Goal: Communication & Community: Share content

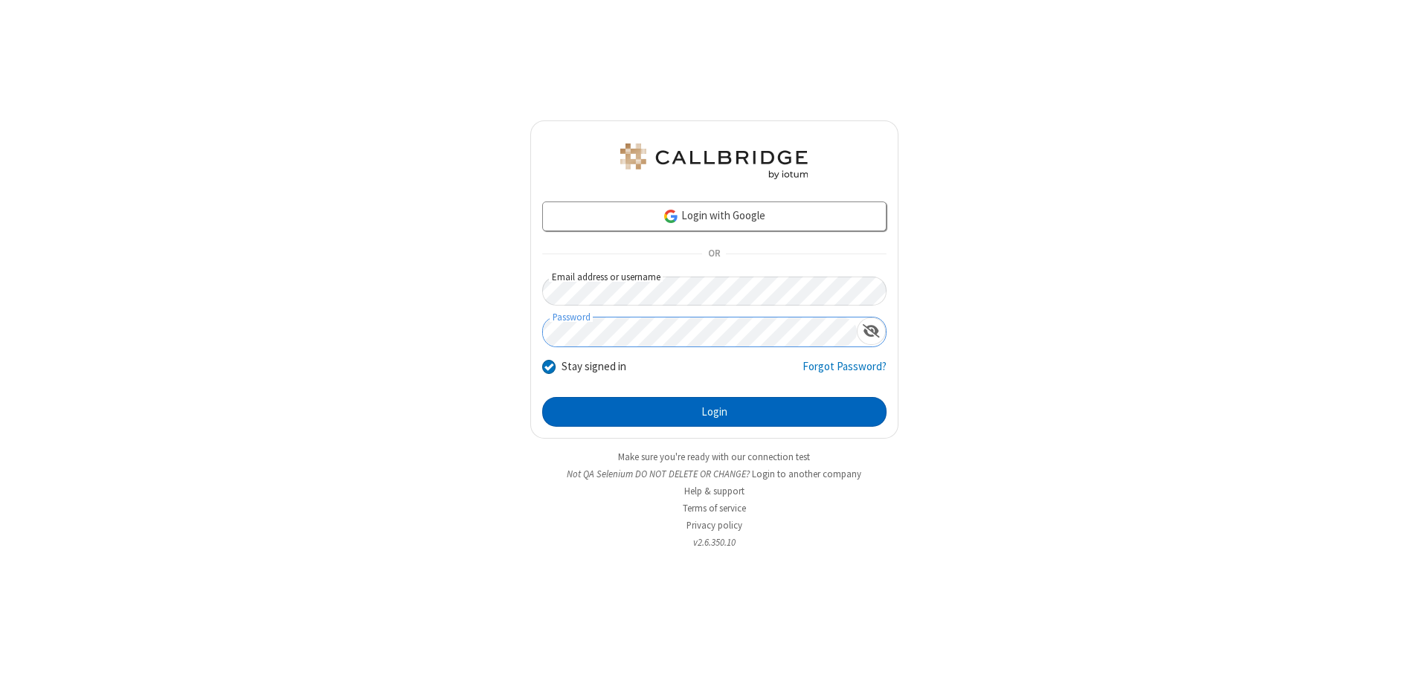
click at [714, 412] on button "Login" at bounding box center [714, 412] width 344 height 30
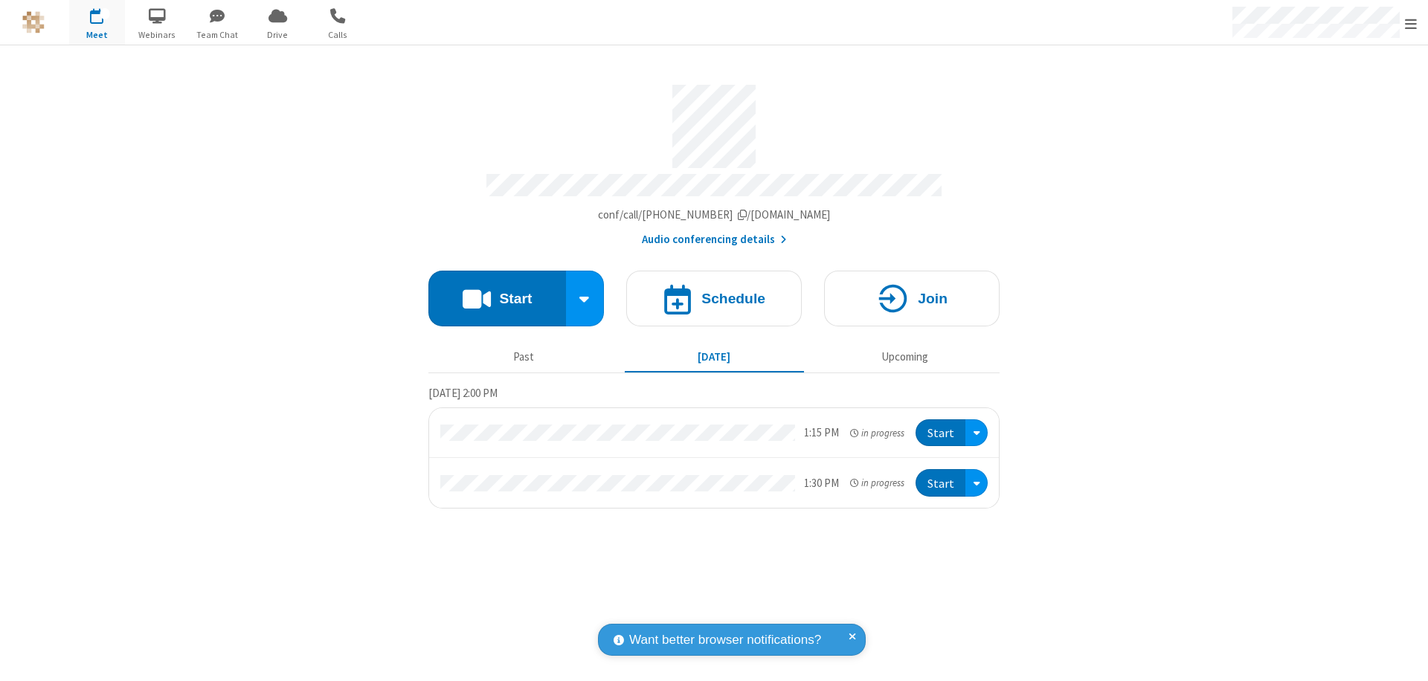
click at [497, 291] on button "Start" at bounding box center [497, 299] width 138 height 56
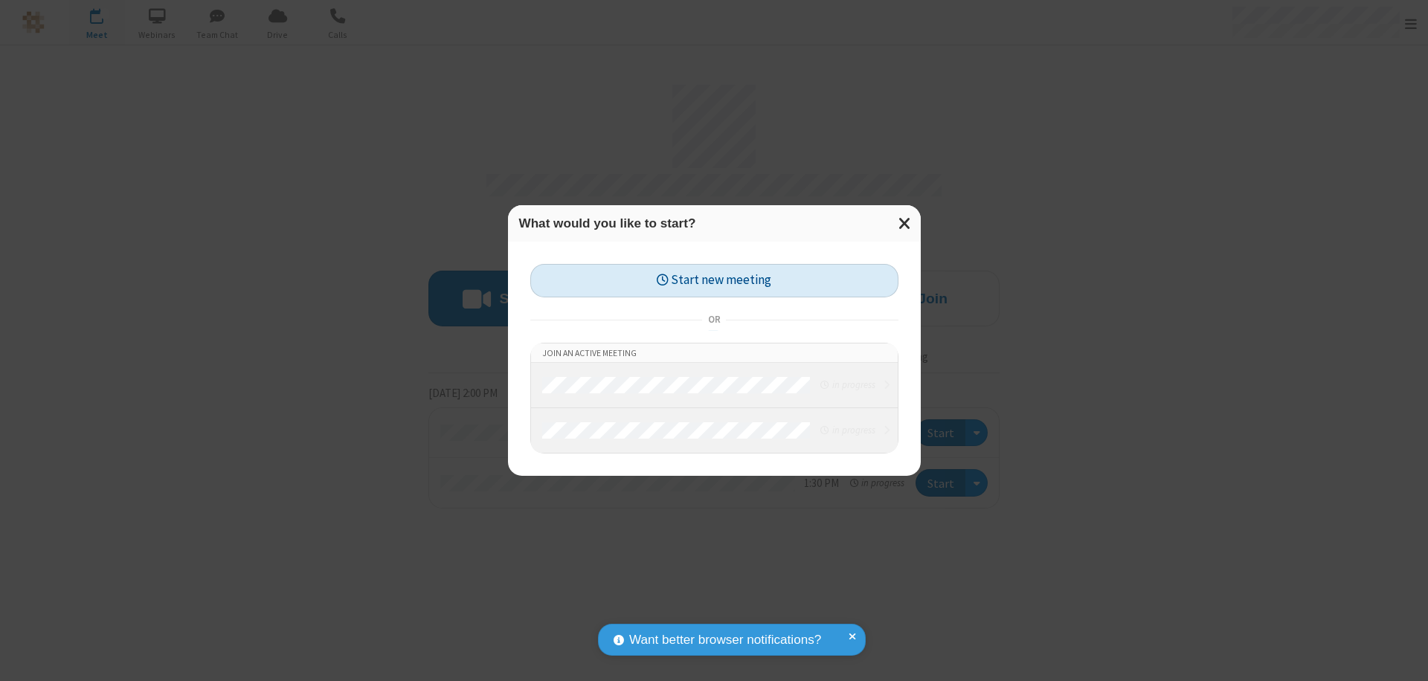
click at [714, 280] on button "Start new meeting" at bounding box center [714, 280] width 368 height 33
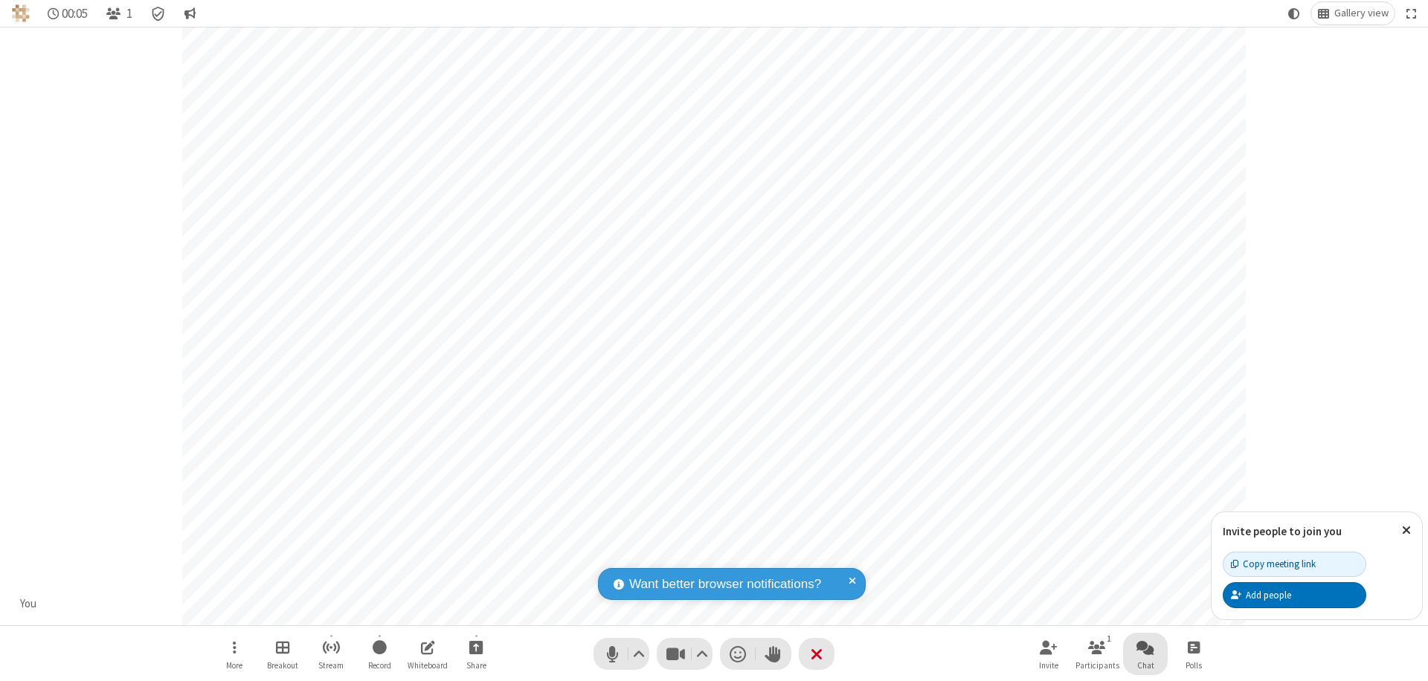
click at [1145, 647] on span "Open chat" at bounding box center [1145, 647] width 18 height 19
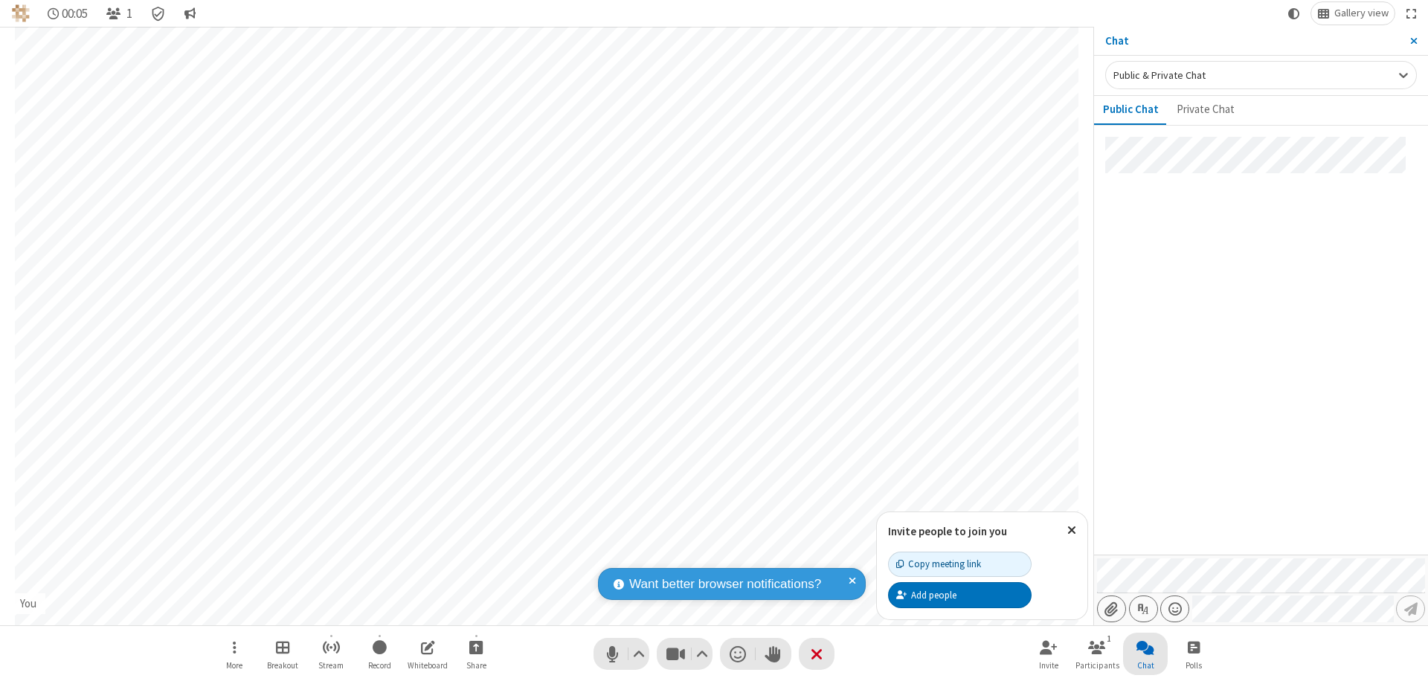
type input "C:\fakepath\doc_test.docx"
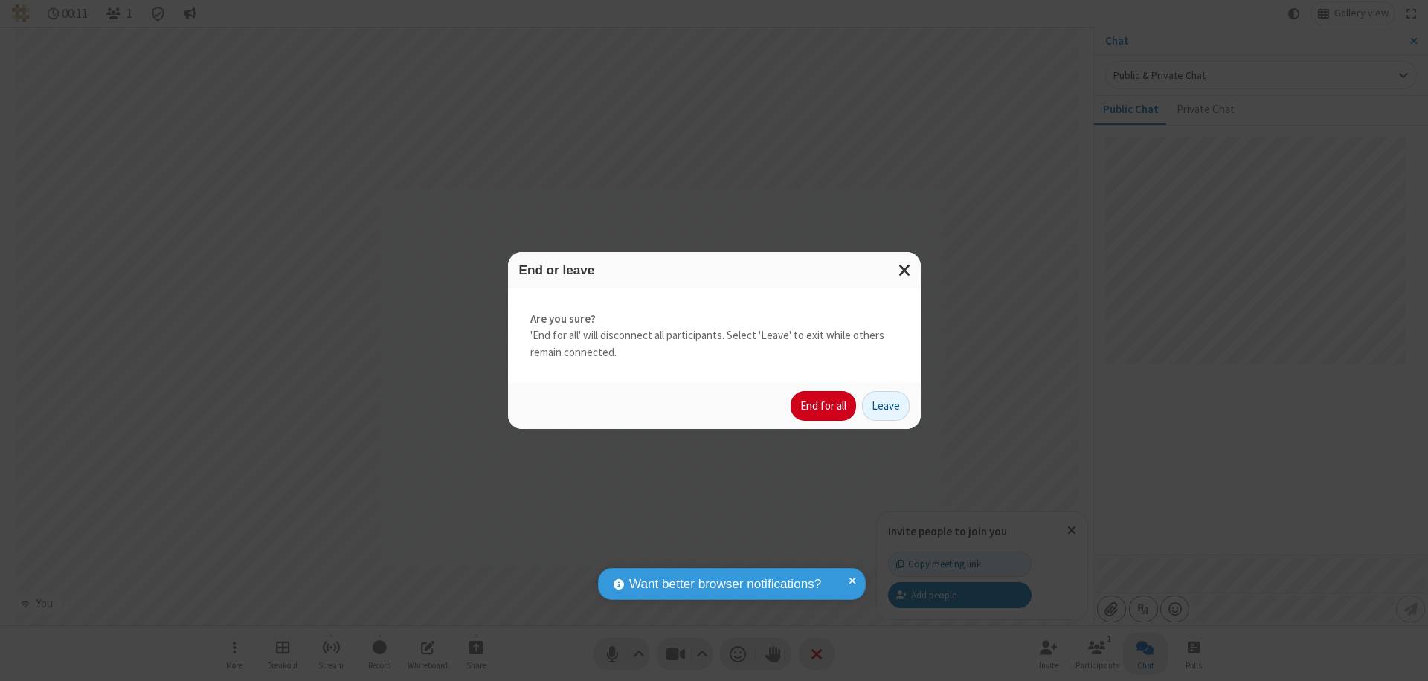
click at [824, 406] on button "End for all" at bounding box center [822, 406] width 65 height 30
